Goal: Task Accomplishment & Management: Use online tool/utility

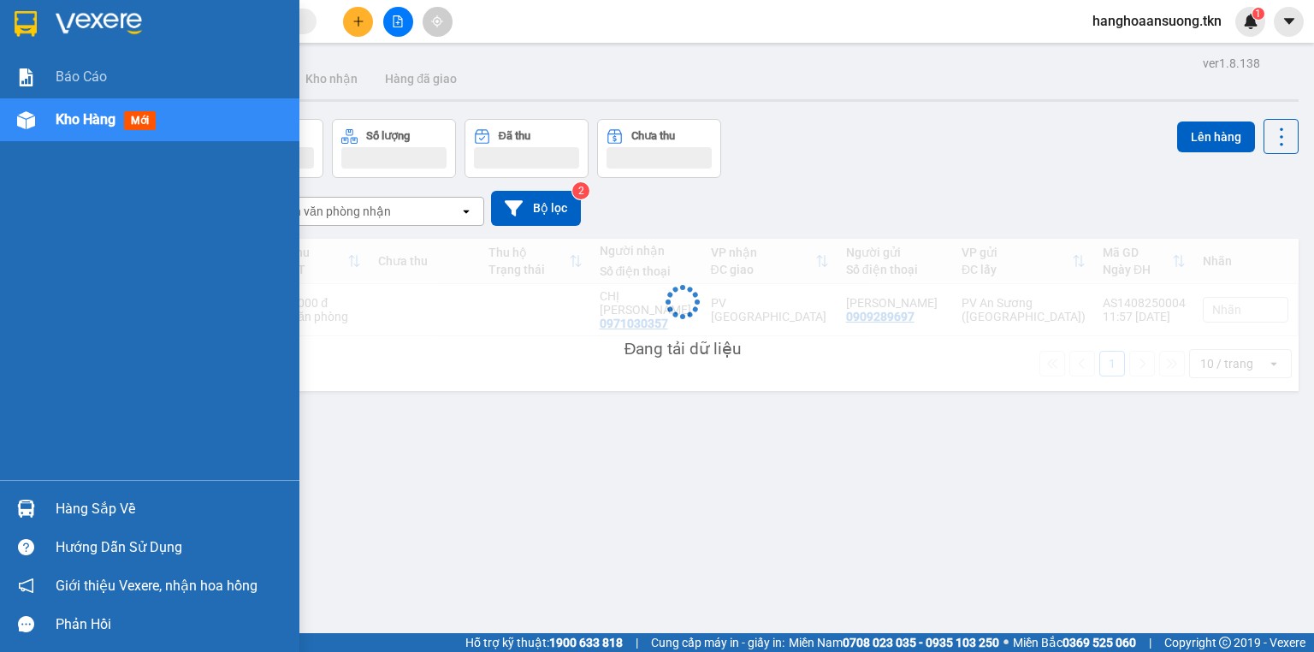
click at [30, 511] on img at bounding box center [26, 508] width 18 height 18
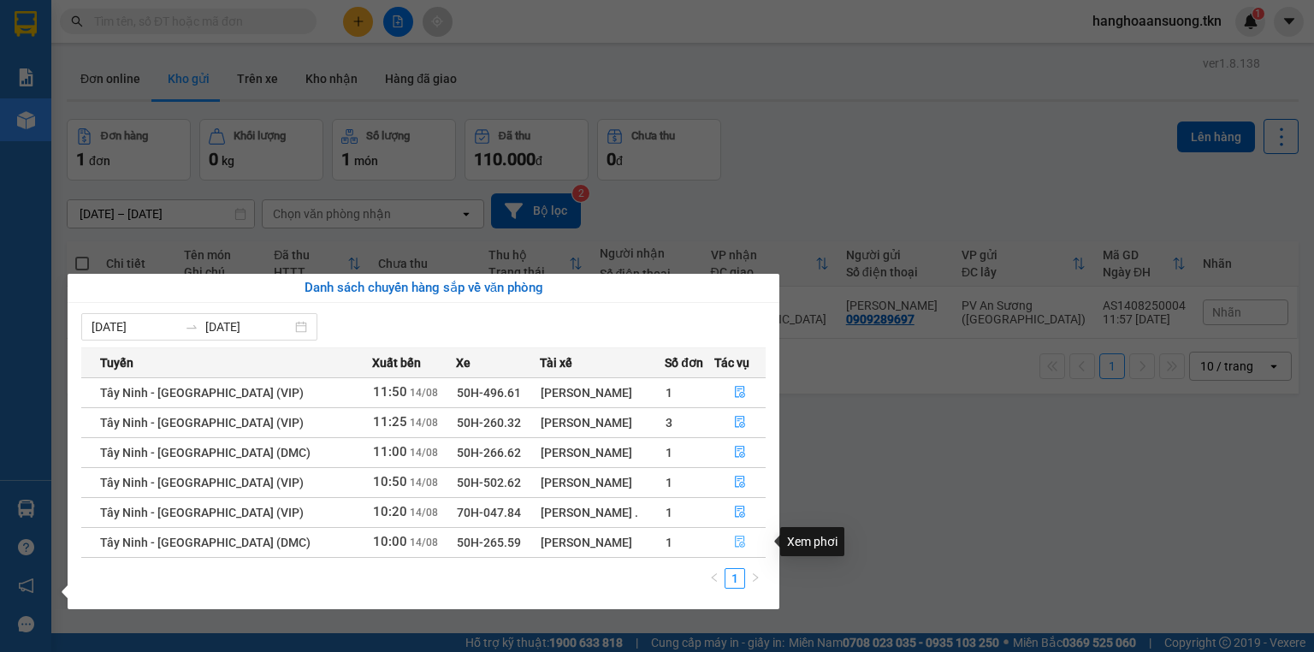
click at [737, 541] on icon "file-done" at bounding box center [740, 541] width 12 height 12
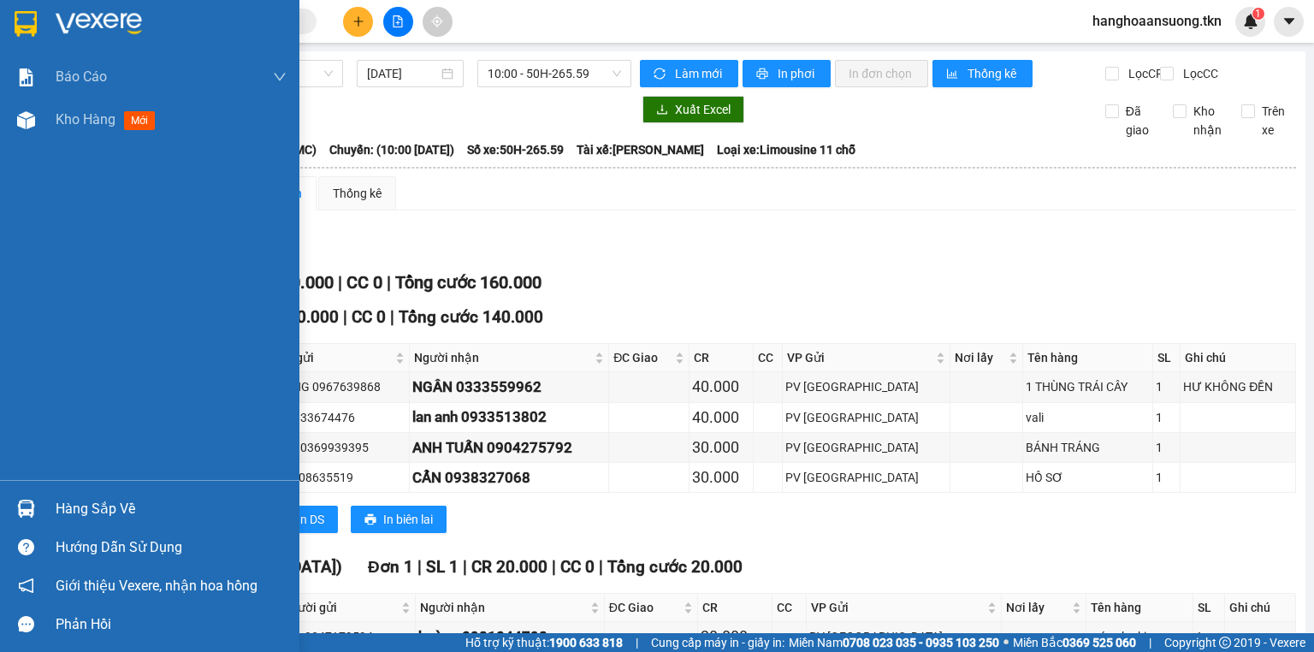
click at [14, 504] on div at bounding box center [26, 508] width 30 height 30
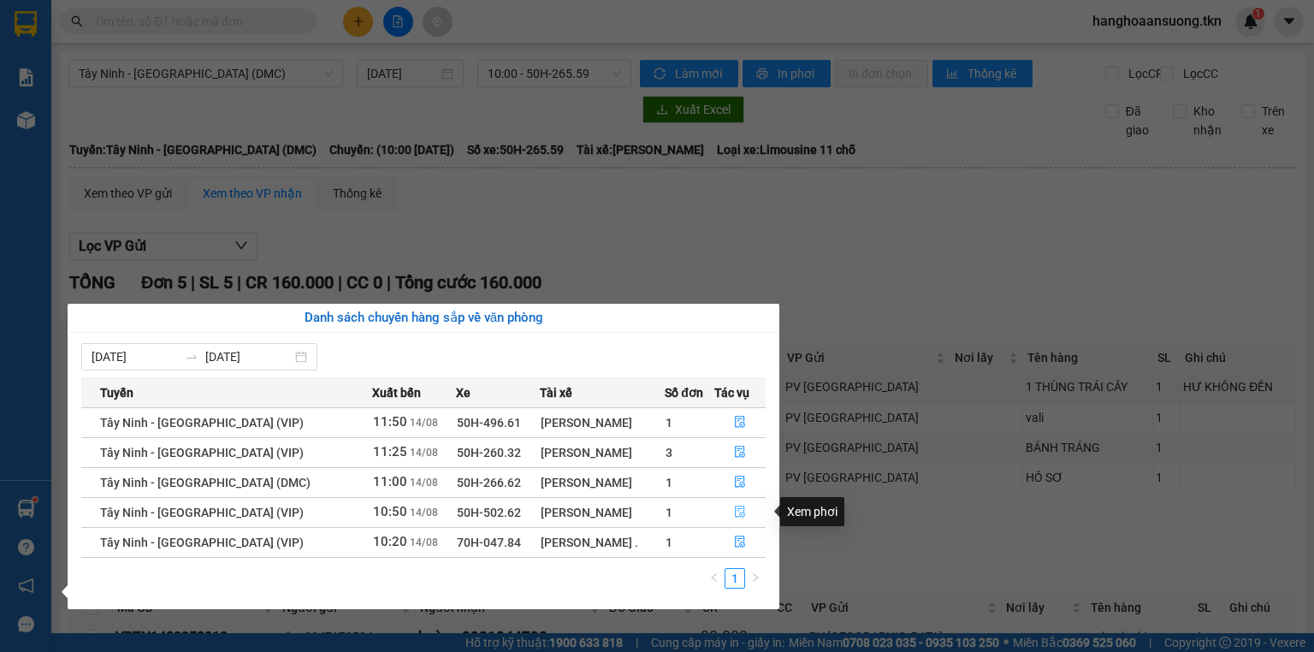
click at [747, 513] on button "button" at bounding box center [740, 512] width 50 height 27
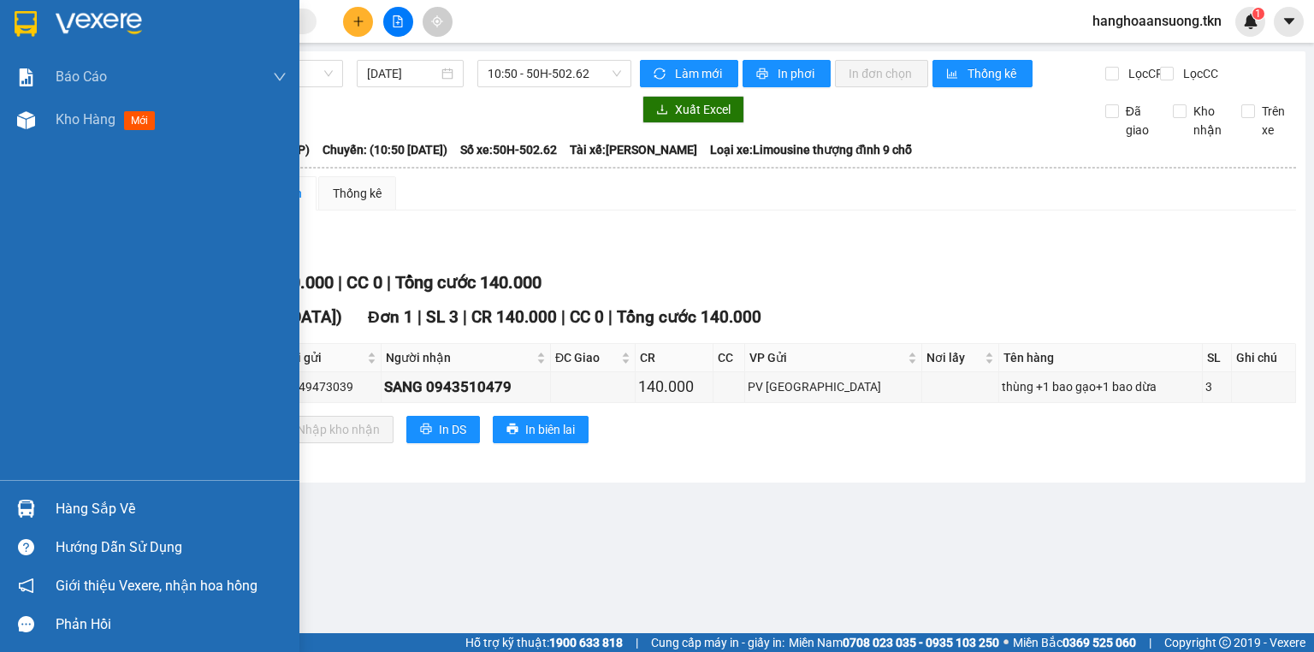
click at [22, 513] on img at bounding box center [26, 508] width 18 height 18
